Goal: Information Seeking & Learning: Learn about a topic

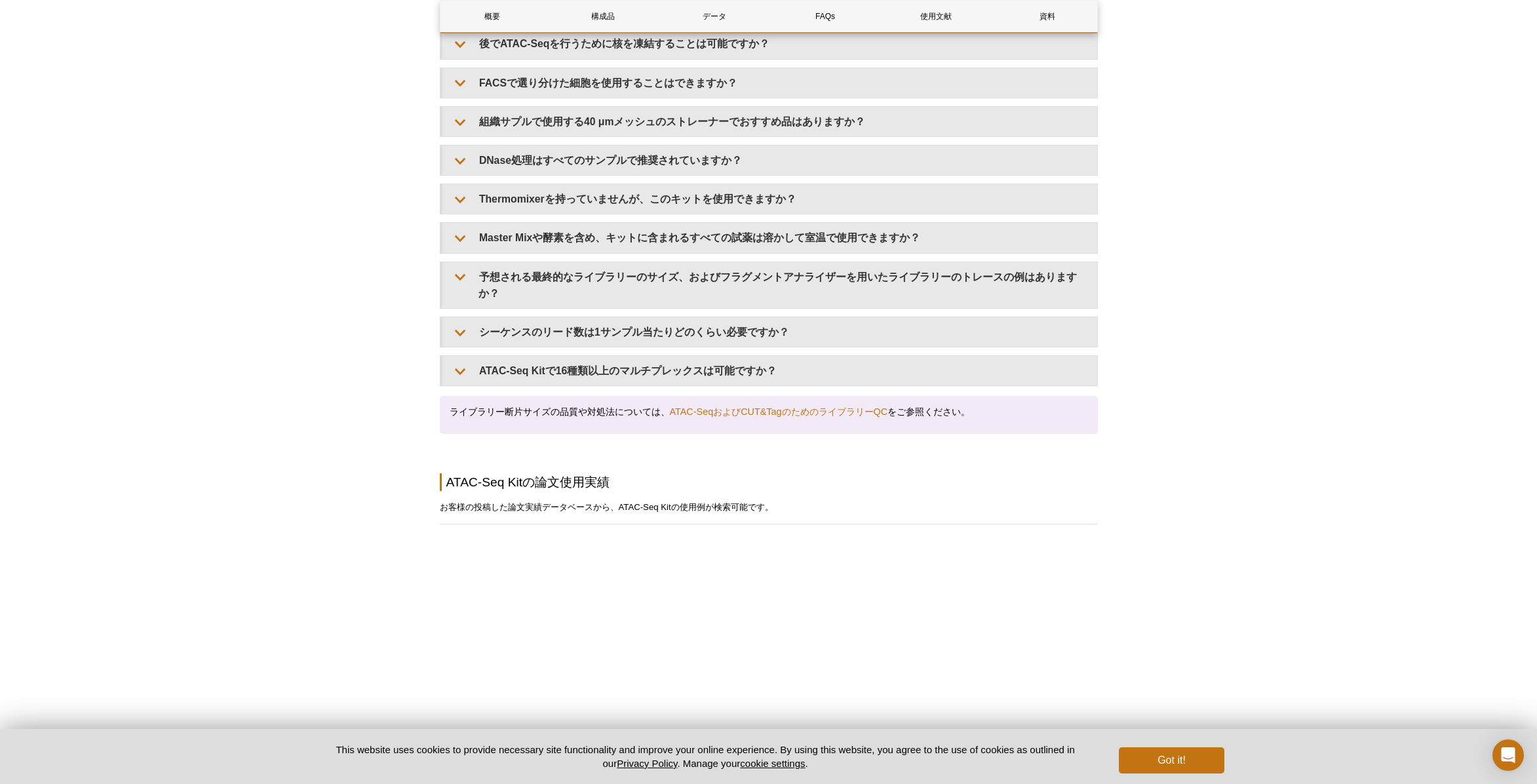
scroll to position [2507, 0]
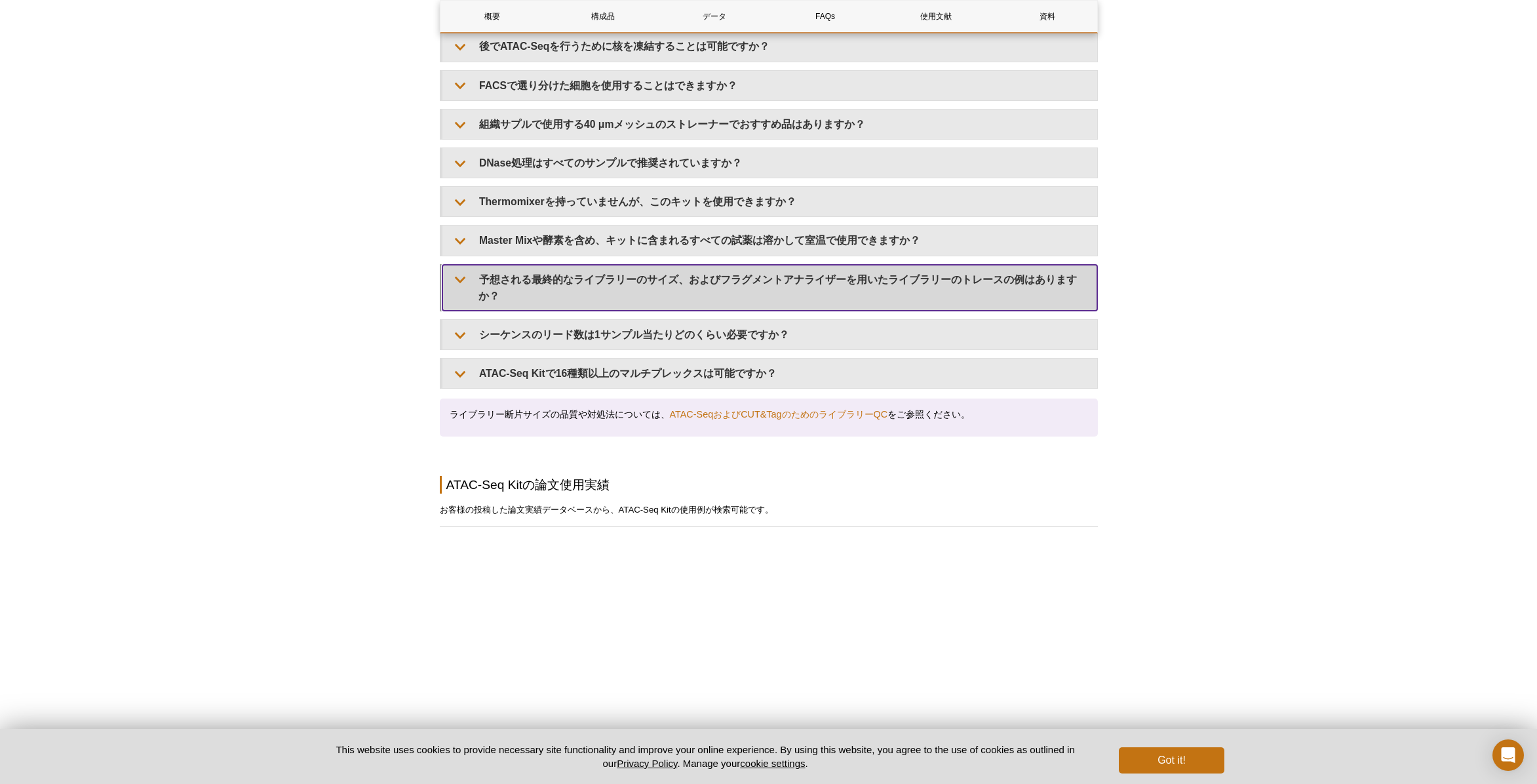
click at [574, 287] on summary "予想される最終的なライブラリーのサイズ、およびフラグメントアナライザーを用いたライブラリーのトレースの例はありますか？" at bounding box center [769, 287] width 655 height 46
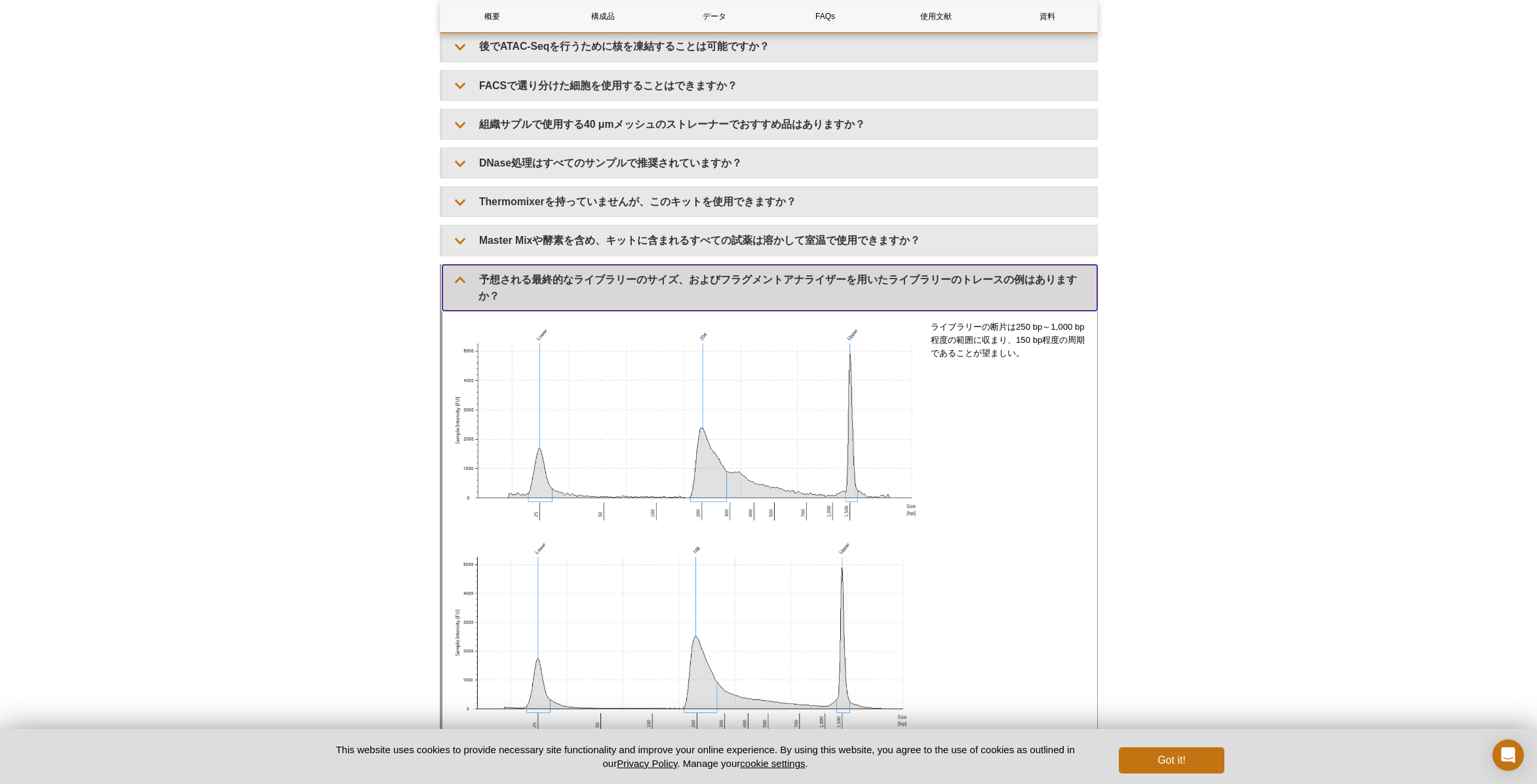
click at [574, 287] on summary "予想される最終的なライブラリーのサイズ、およびフラグメントアナライザーを用いたライブラリーのトレースの例はありますか？" at bounding box center [769, 287] width 655 height 46
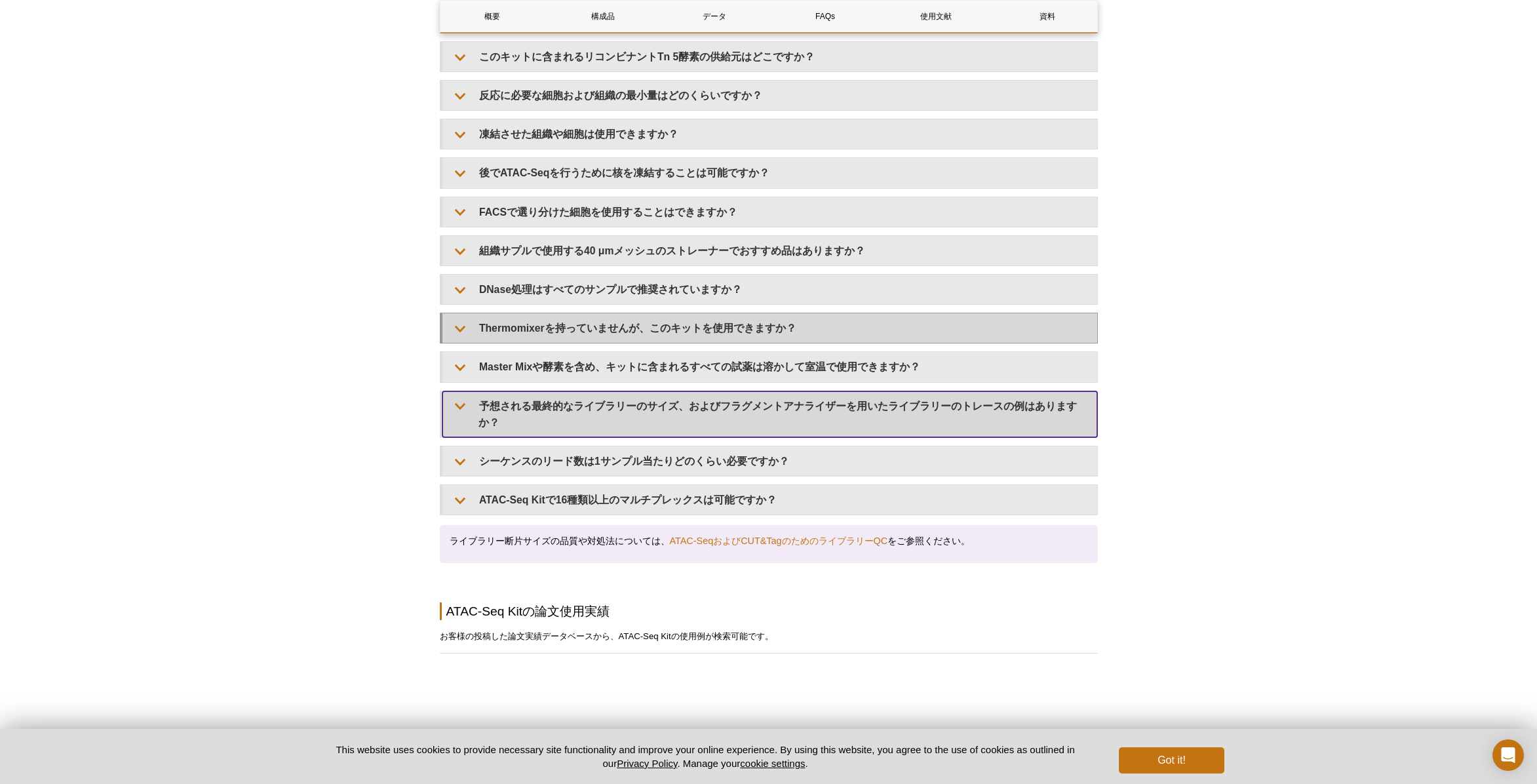
scroll to position [2412, 0]
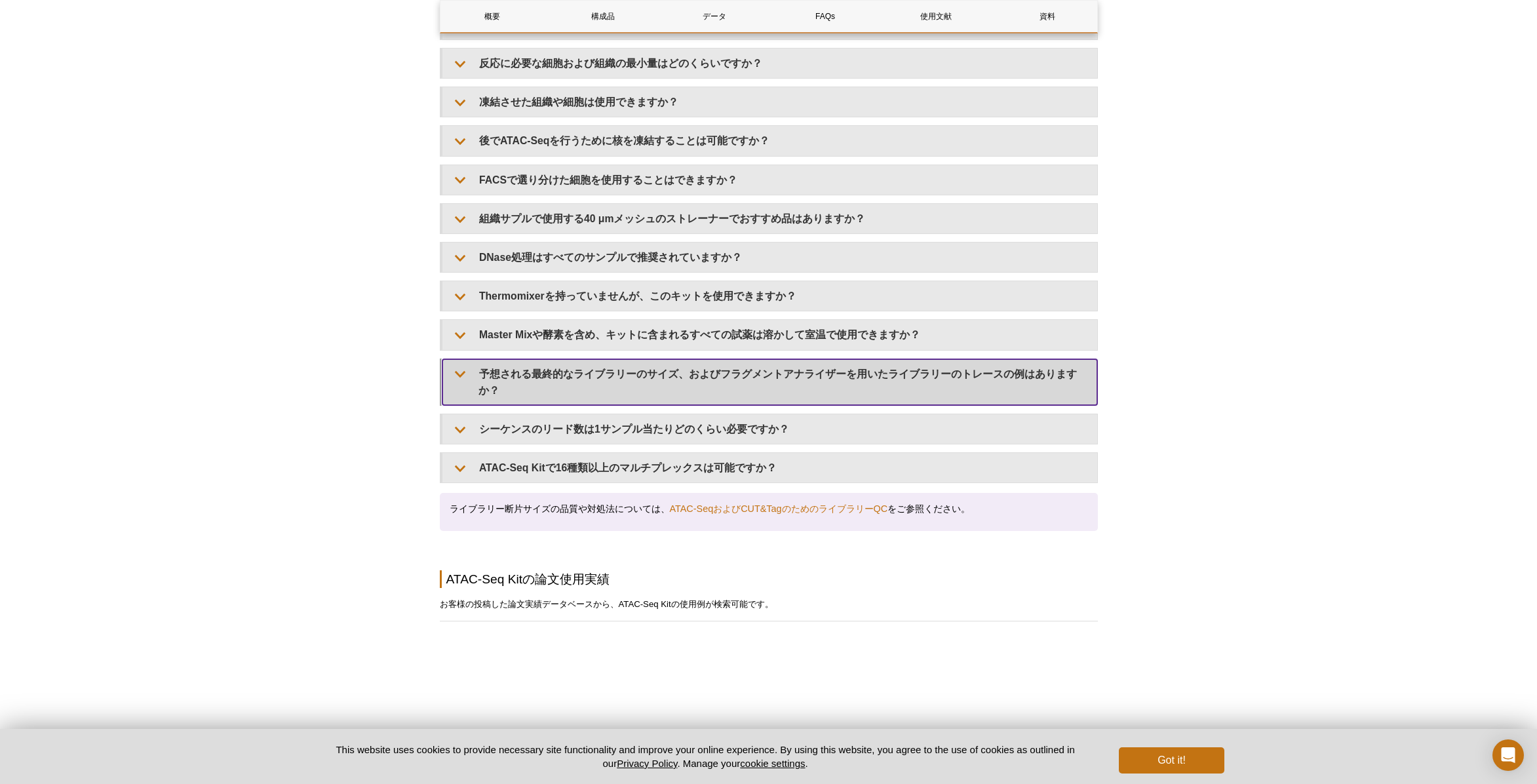
click at [577, 380] on summary "予想される最終的なライブラリーのサイズ、およびフラグメントアナライザーを用いたライブラリーのトレースの例はありますか？" at bounding box center [769, 382] width 655 height 46
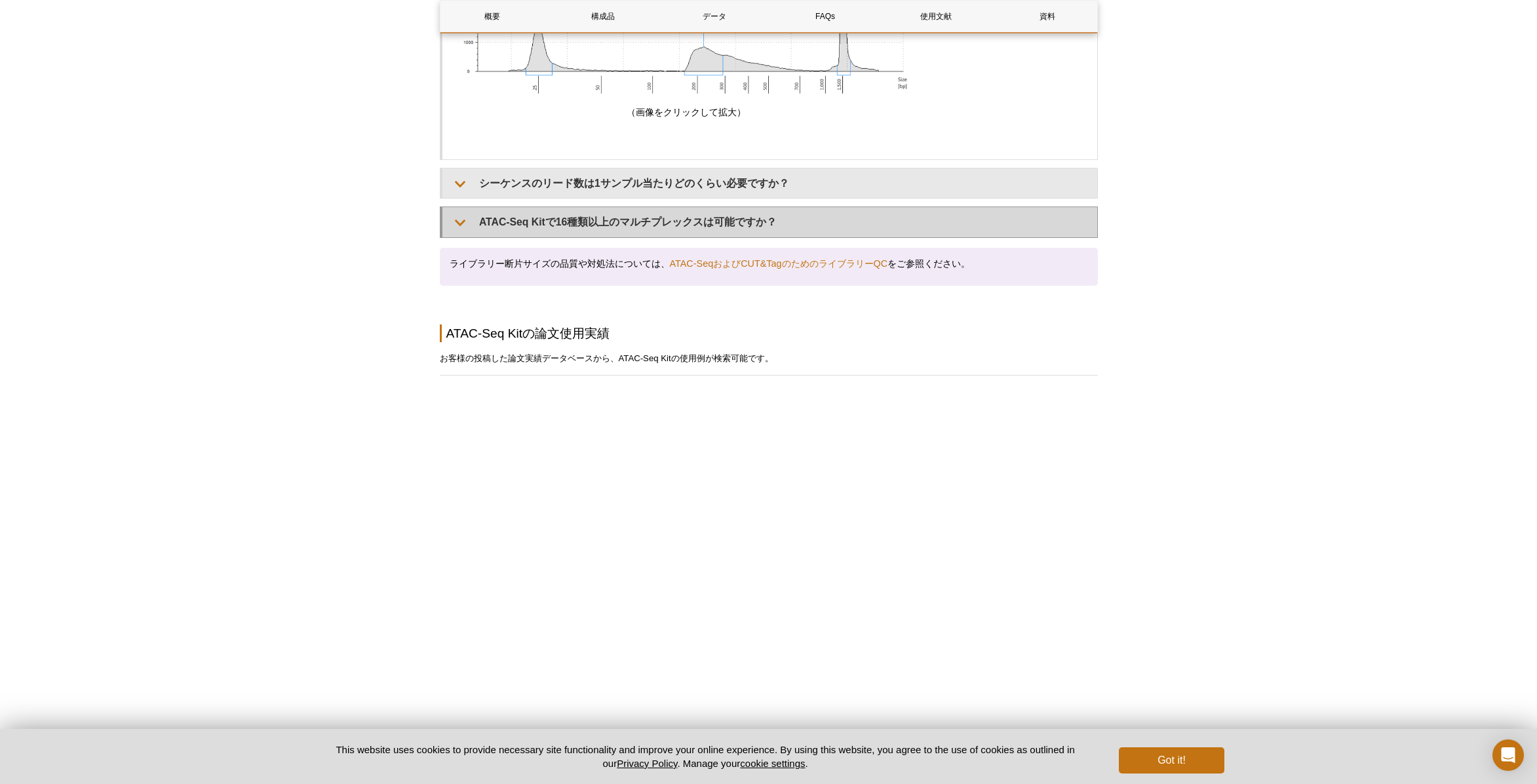
scroll to position [3668, 0]
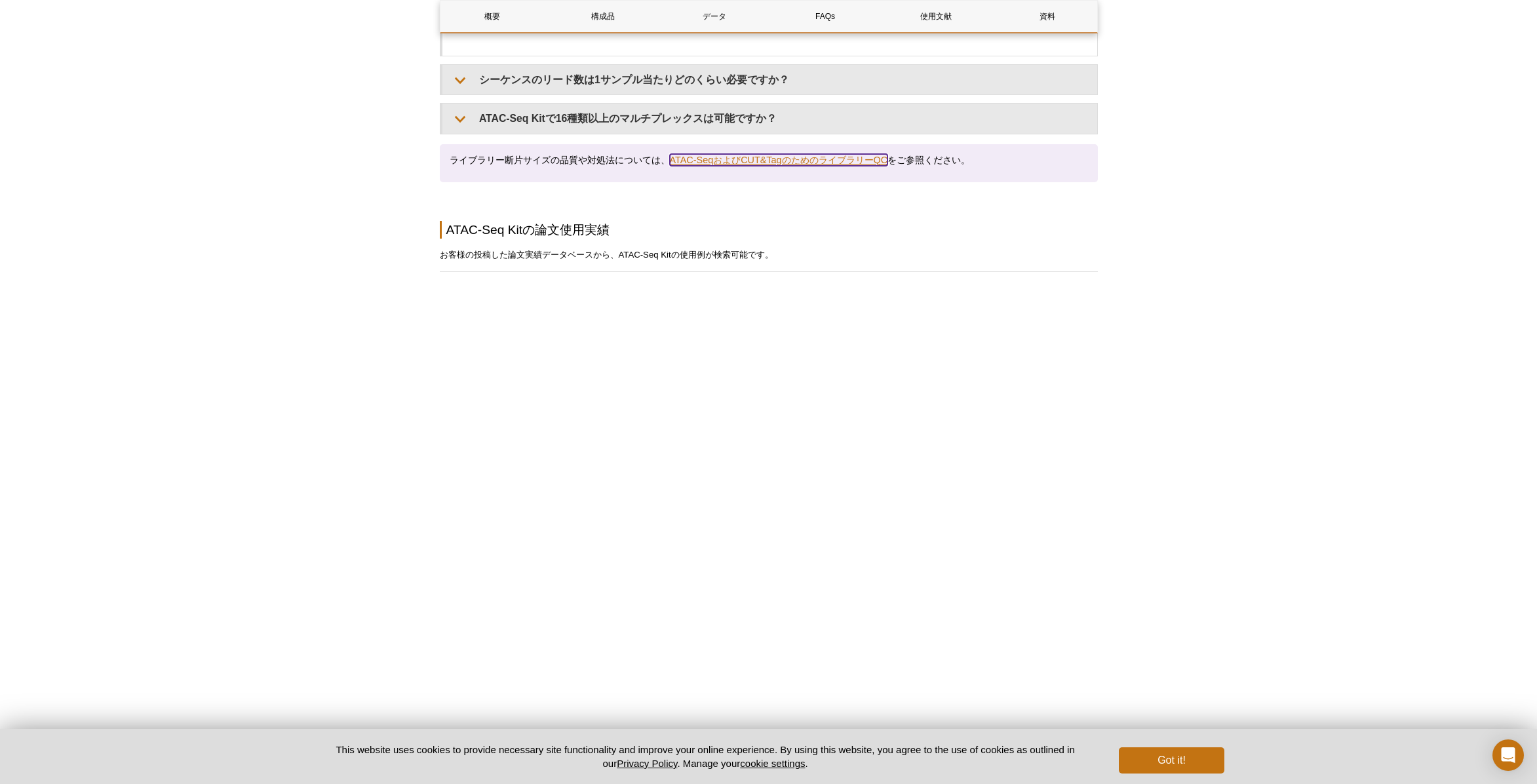
click at [735, 154] on link "ATAC-SeqおよびCUT&TagのためのライブラリーQC" at bounding box center [779, 159] width 218 height 11
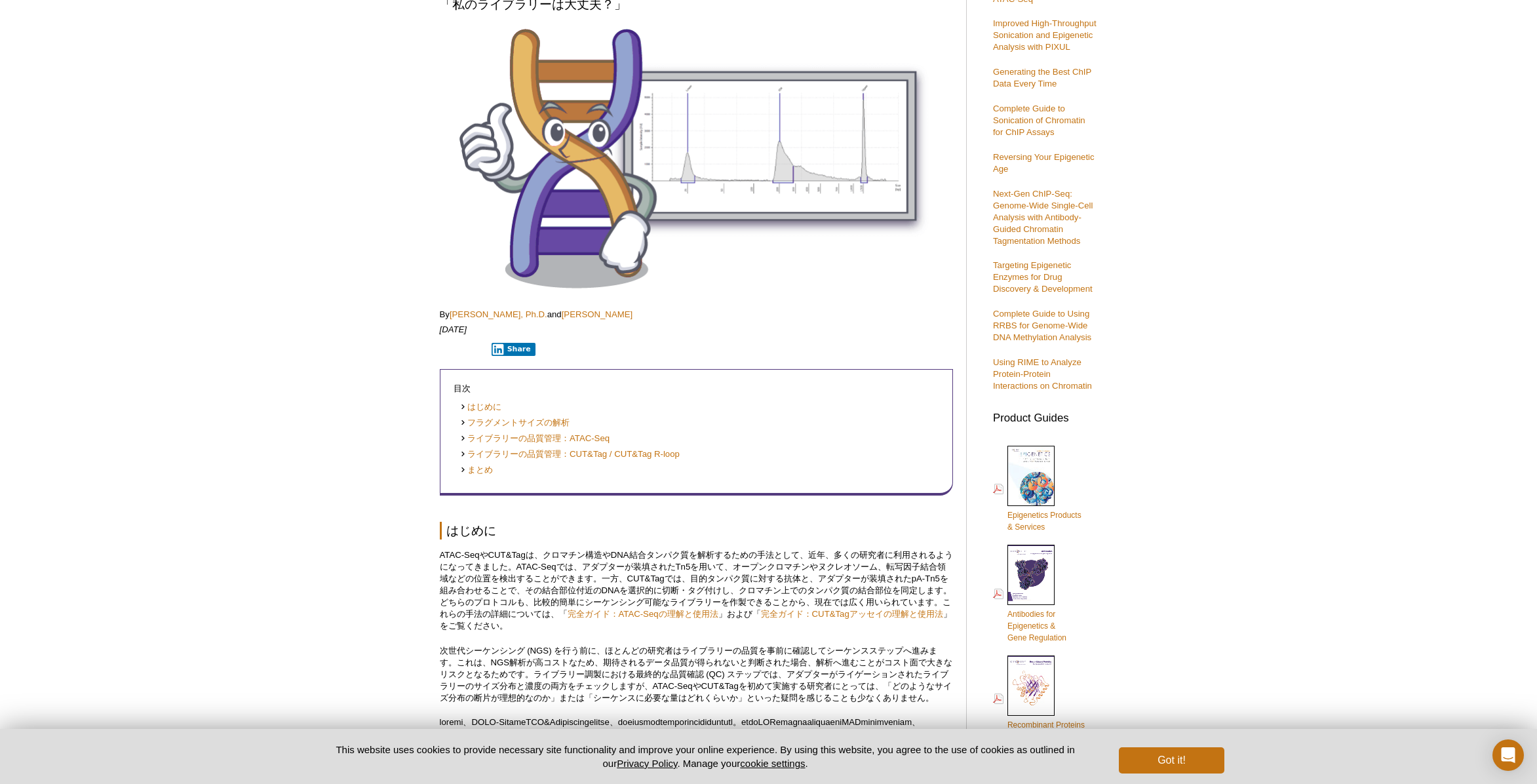
scroll to position [173, 0]
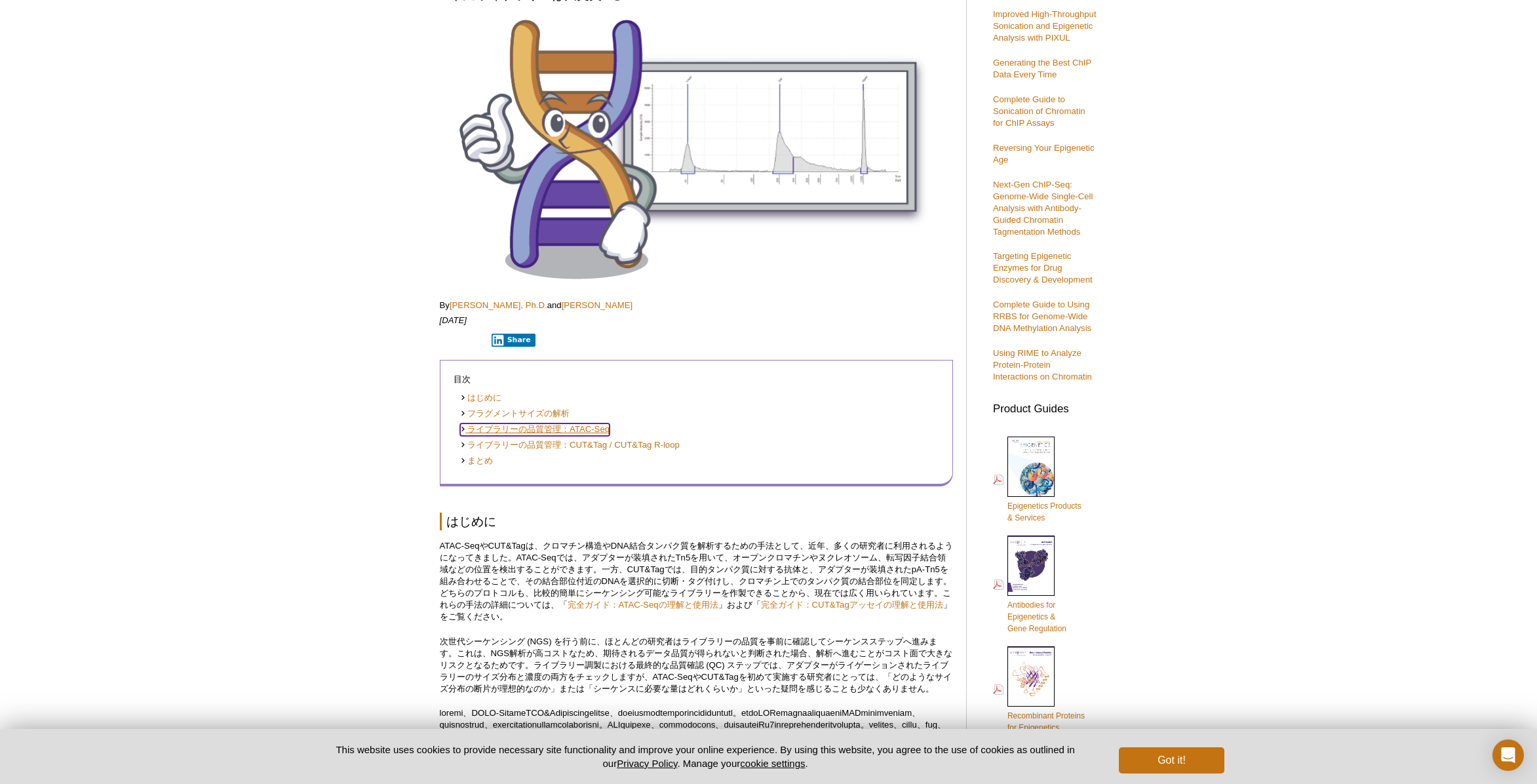
click at [512, 427] on link "ライブラリーの品質管理：ATAC-Seq" at bounding box center [535, 429] width 150 height 12
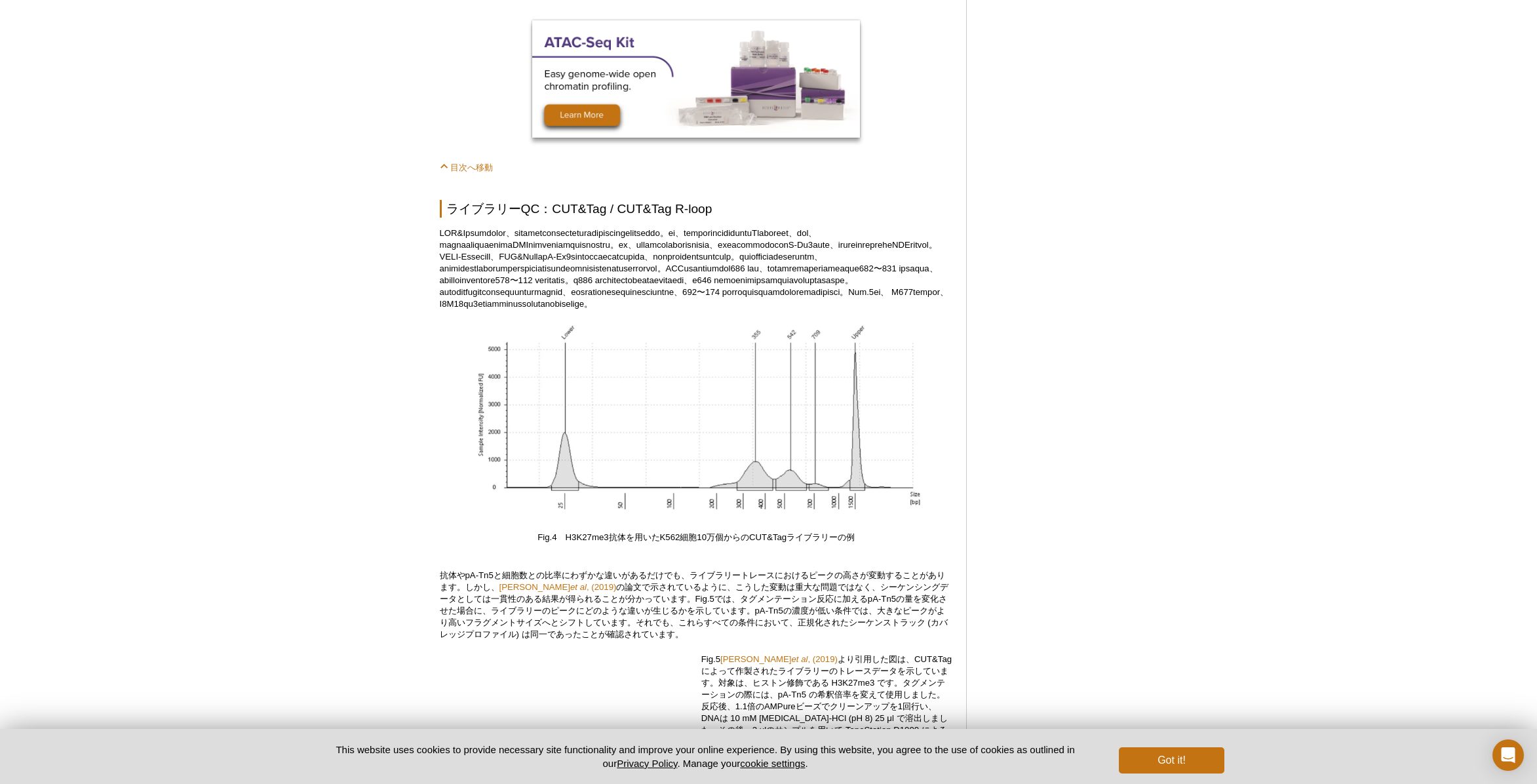
scroll to position [3355, 0]
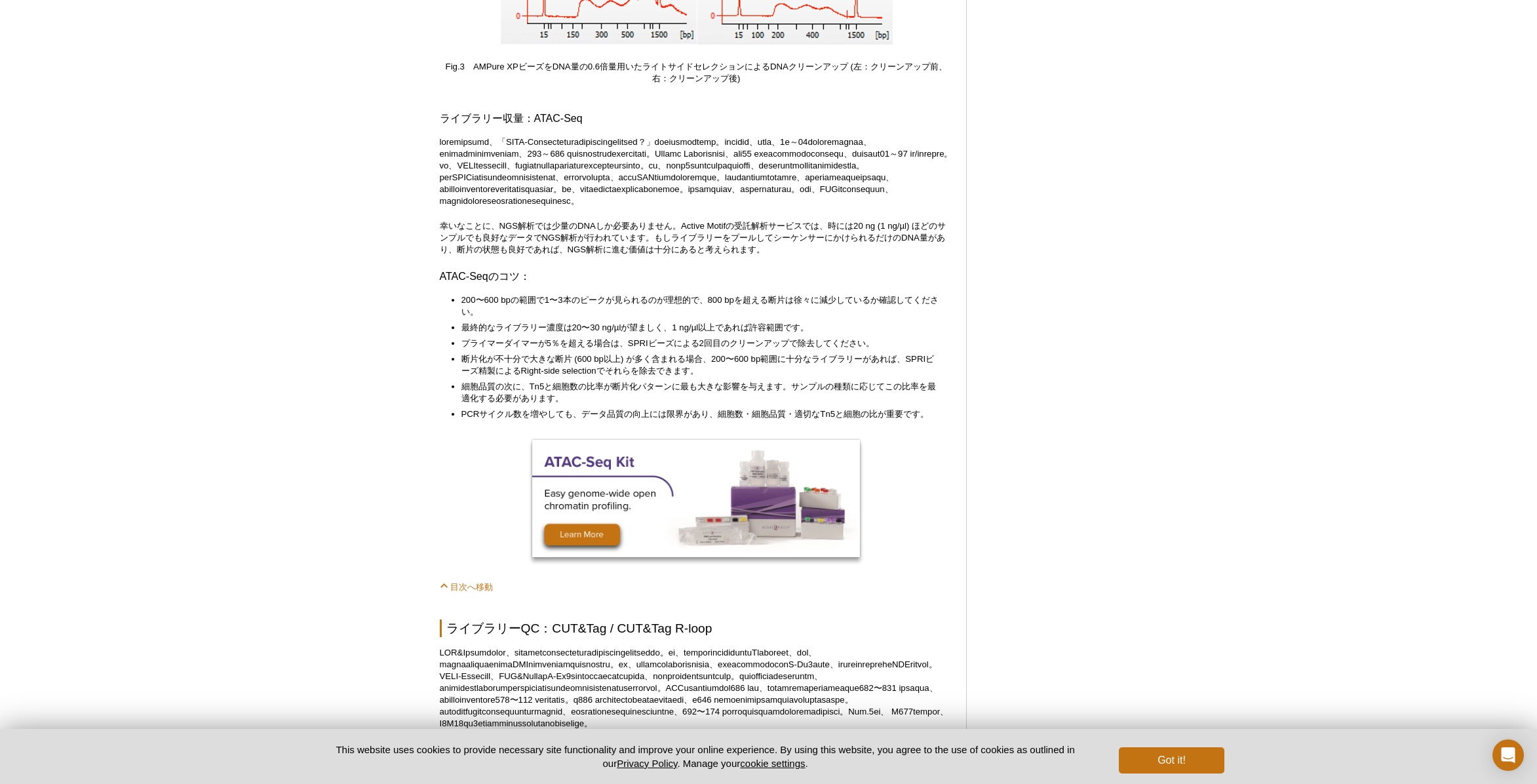
scroll to position [3467, 0]
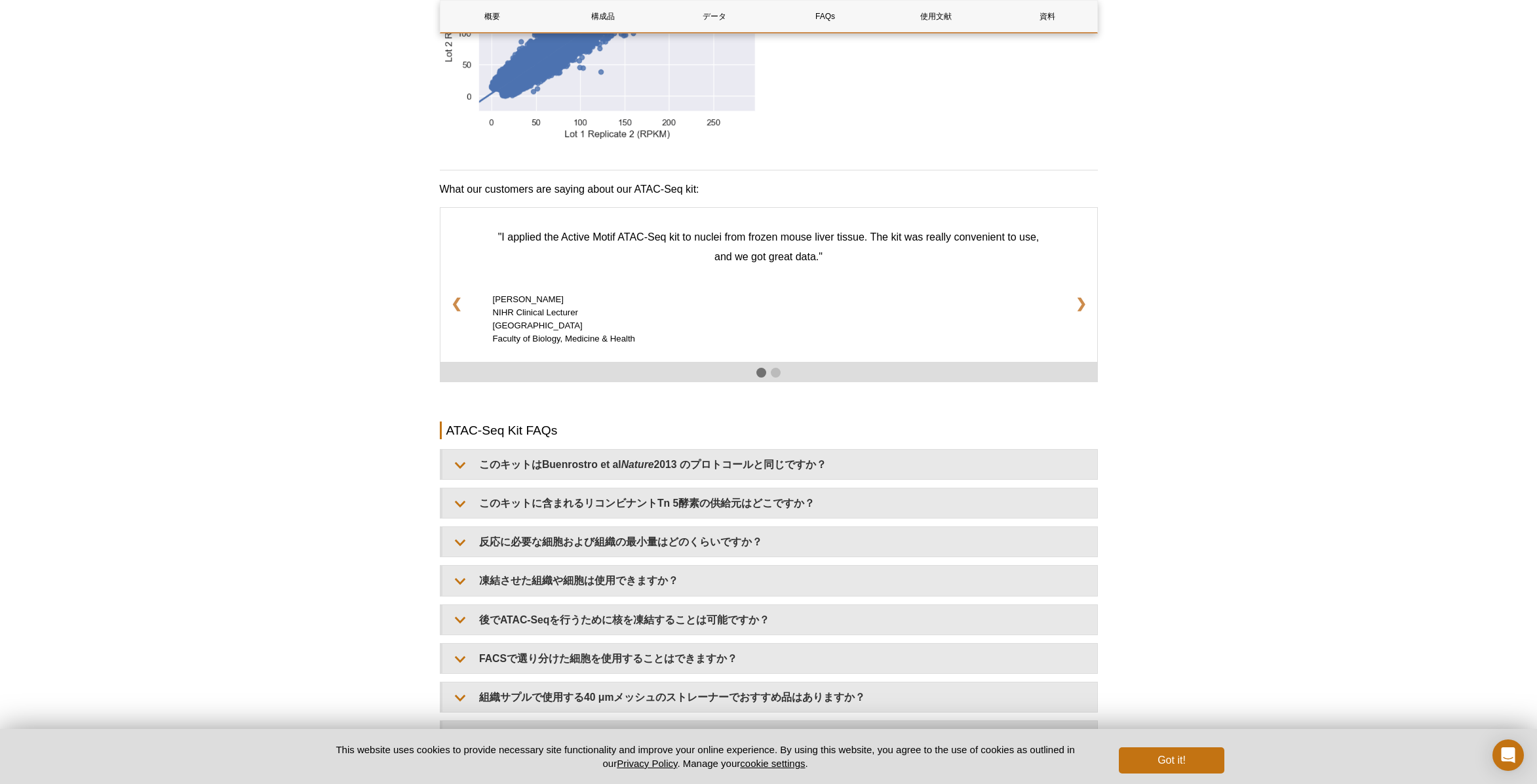
scroll to position [1938, 0]
